Goal: Task Accomplishment & Management: Manage account settings

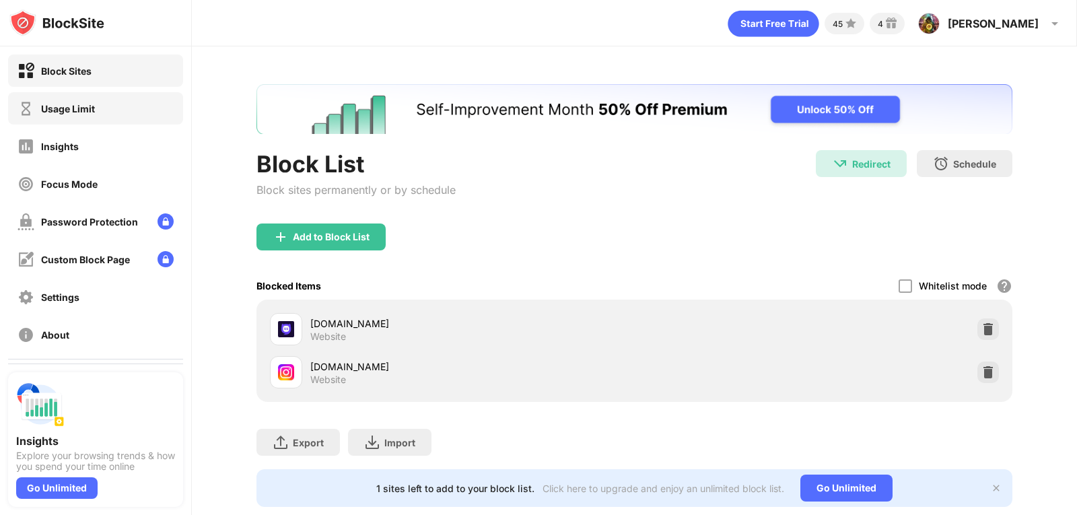
click at [147, 108] on div "Usage Limit" at bounding box center [95, 108] width 175 height 32
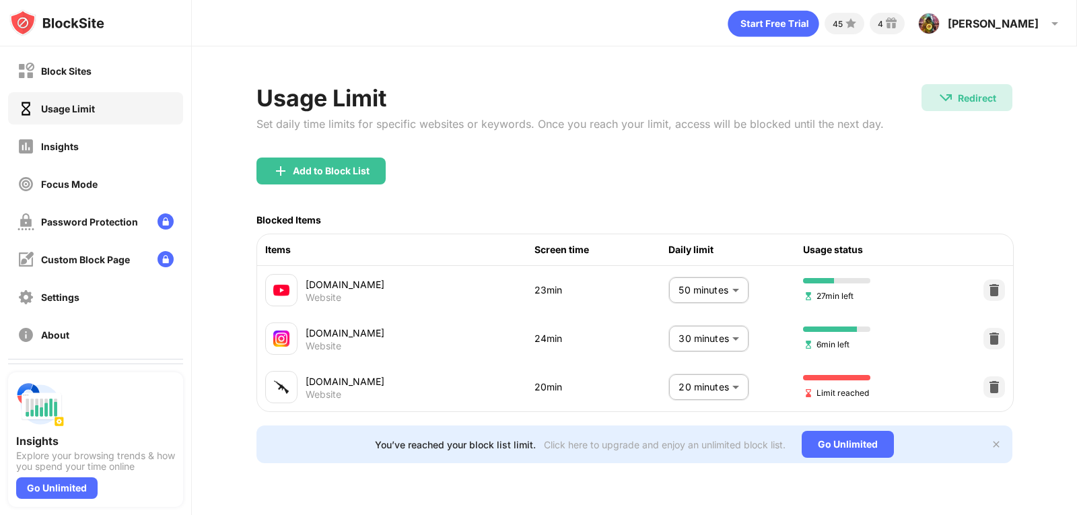
click at [716, 378] on body "Block Sites Usage Limit Insights Focus Mode Password Protection Custom Block Pa…" at bounding box center [538, 257] width 1077 height 515
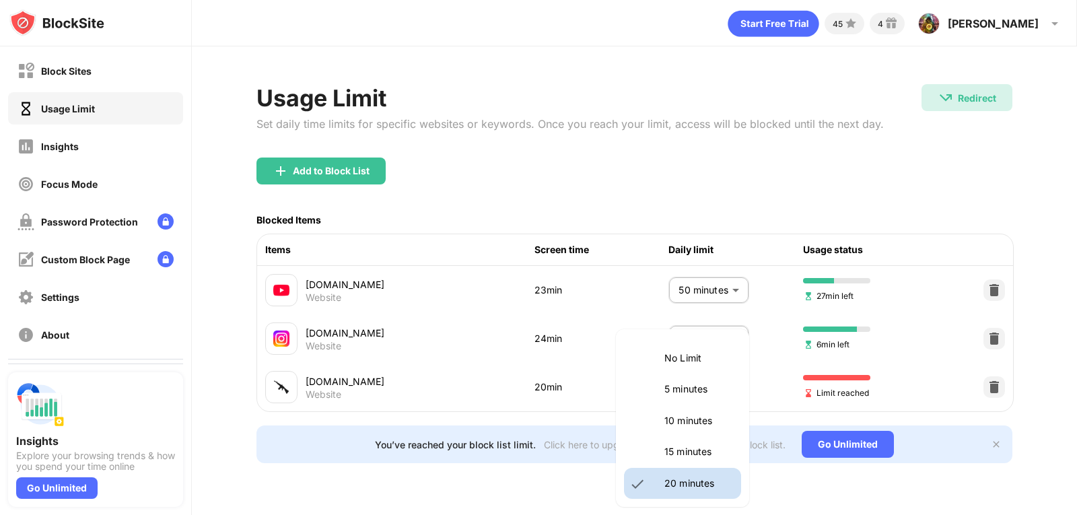
scroll to position [135, 0]
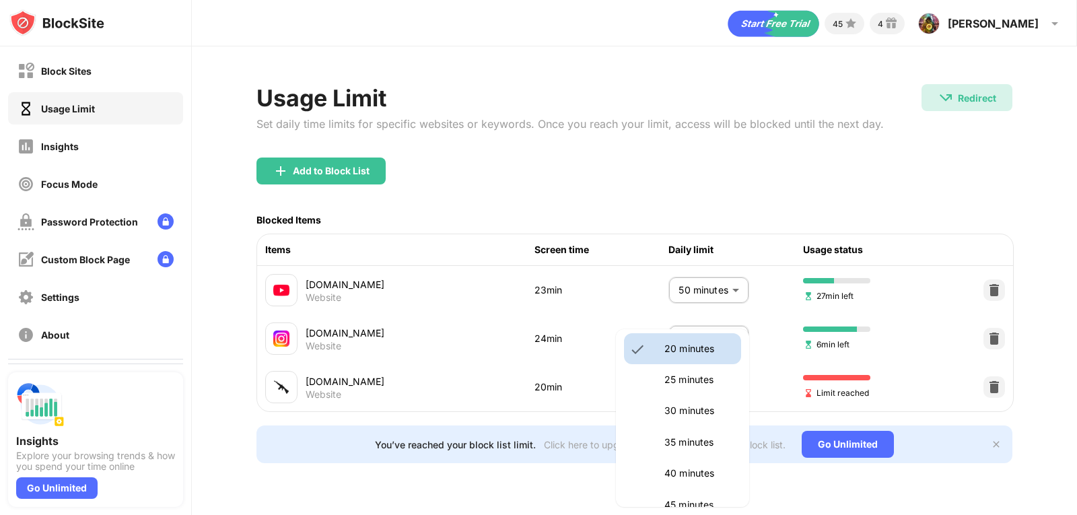
click at [675, 396] on li "30 minutes" at bounding box center [682, 410] width 117 height 31
type input "**"
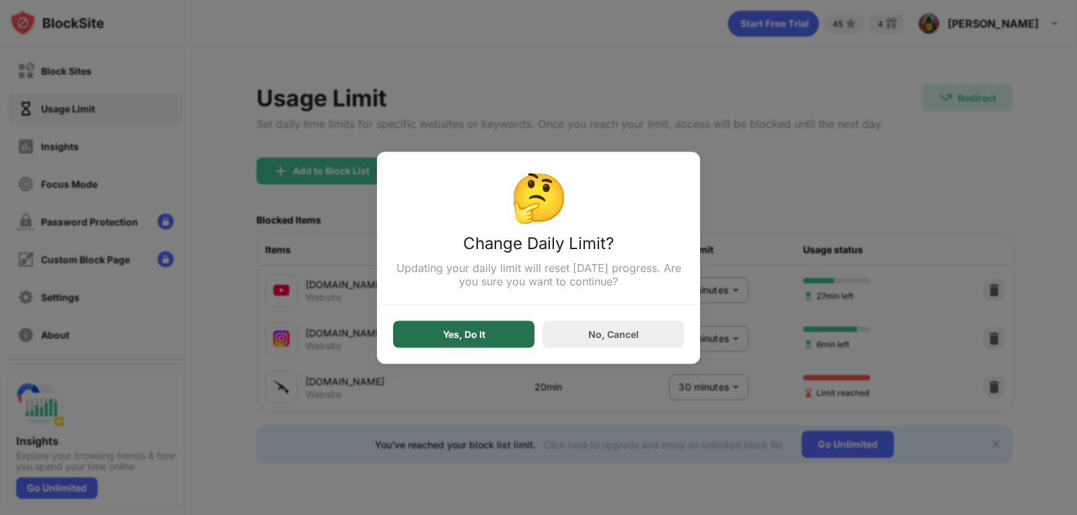
click at [431, 333] on div "Yes, Do It" at bounding box center [463, 333] width 141 height 27
